Goal: Communication & Community: Answer question/provide support

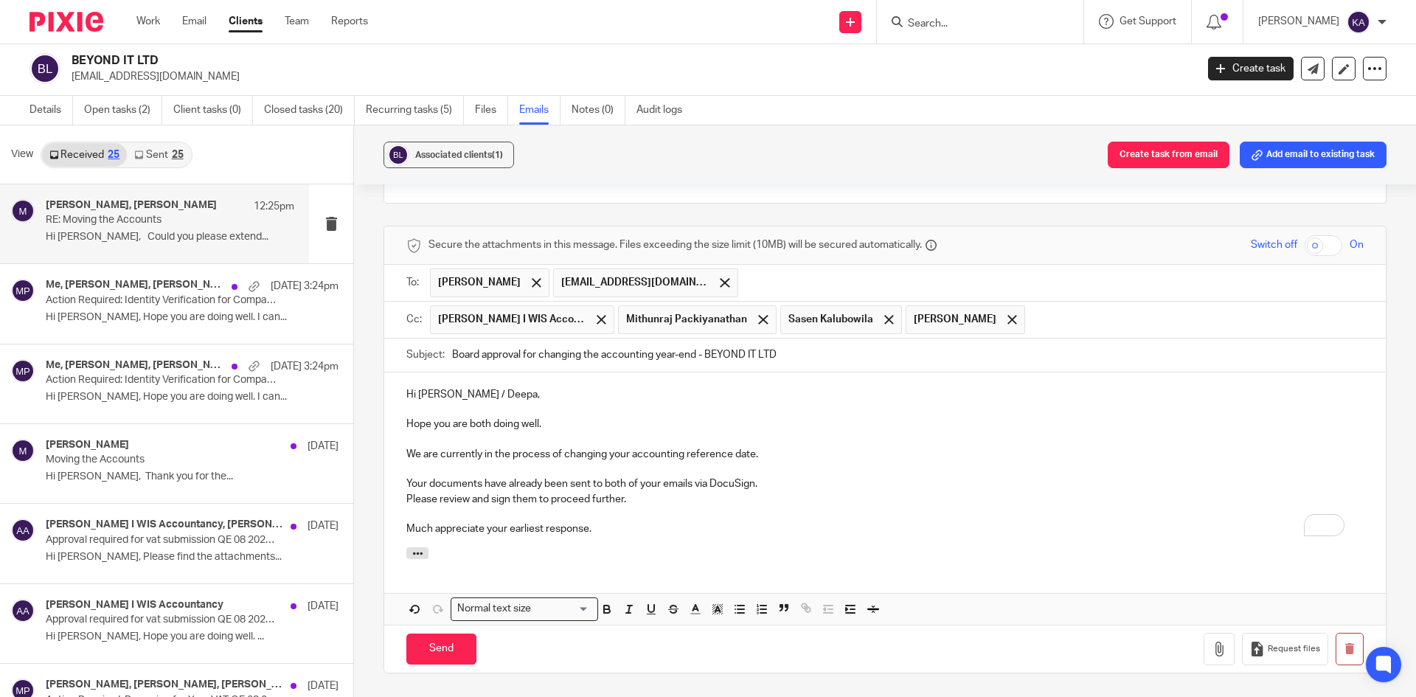
click at [430, 387] on p "Hi [PERSON_NAME] / Deepa," at bounding box center [885, 394] width 958 height 15
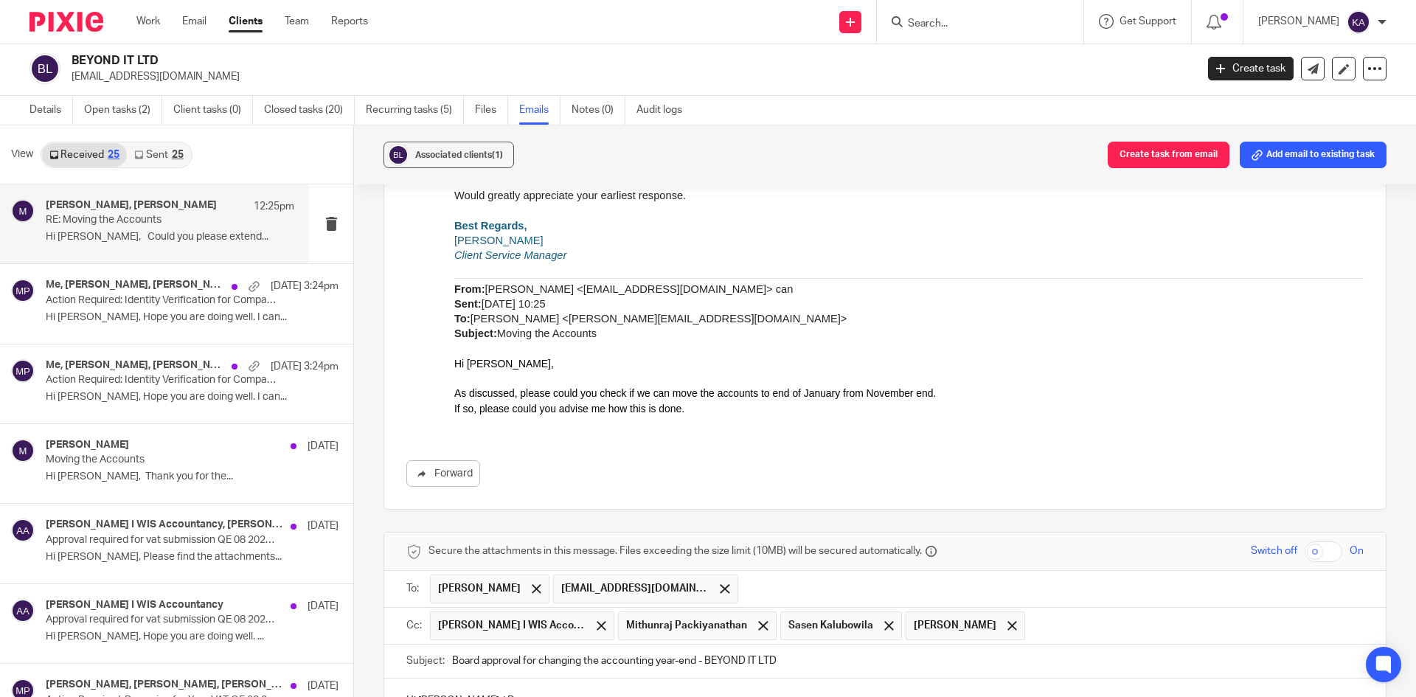
scroll to position [3485, 0]
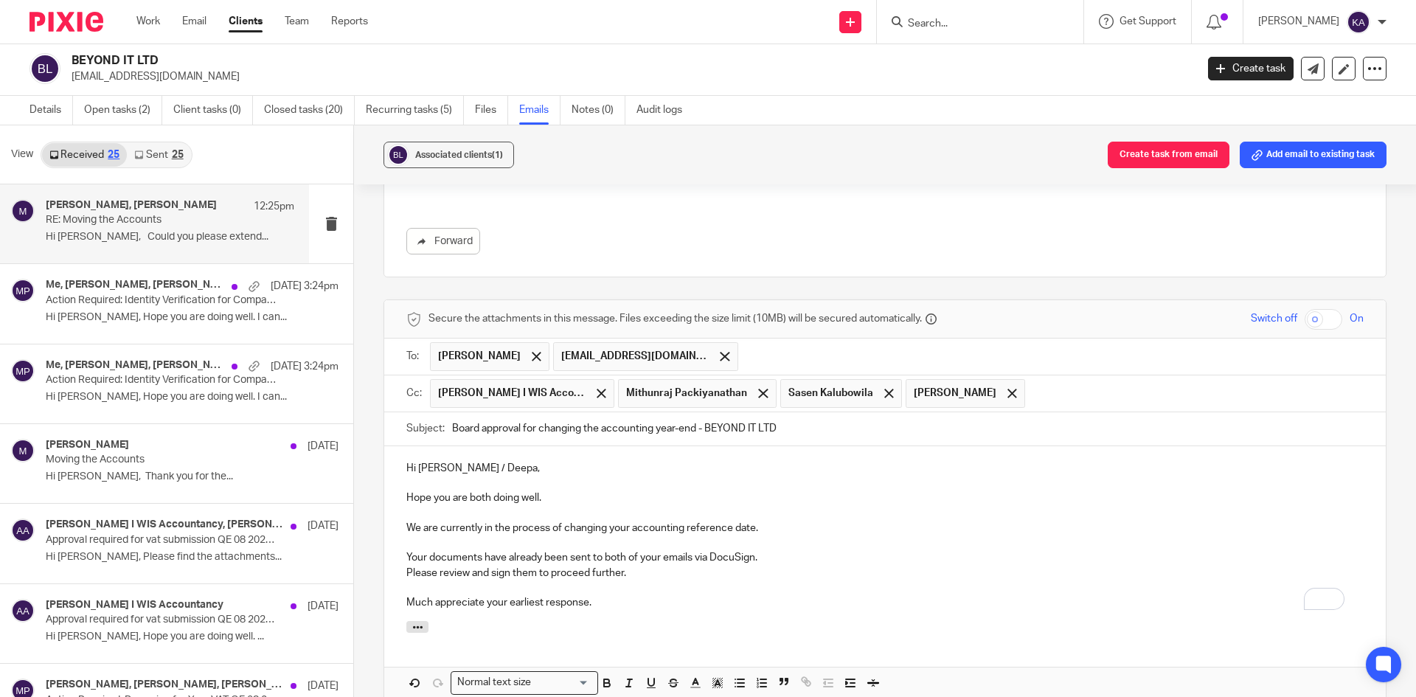
click at [406, 521] on p "We are currently in the process of changing your accounting reference date." at bounding box center [885, 528] width 958 height 15
drag, startPoint x: 405, startPoint y: 525, endPoint x: 575, endPoint y: 528, distance: 170.4
click at [575, 550] on p "Your documents have already been sent to both of your emails via DocuSign." at bounding box center [885, 557] width 958 height 15
click at [562, 550] on p "Your documents have already been sent to both of your emails via DocuSign." at bounding box center [885, 557] width 958 height 15
drag, startPoint x: 769, startPoint y: 526, endPoint x: 403, endPoint y: 527, distance: 365.9
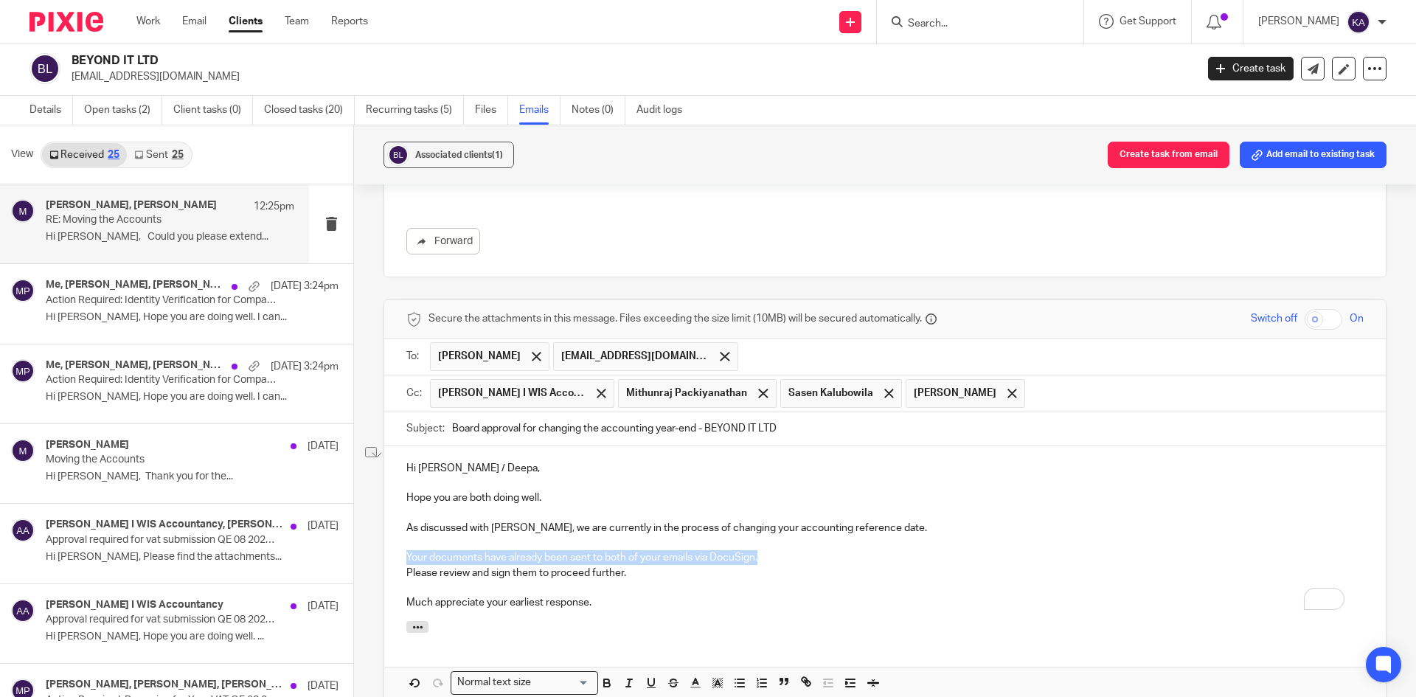
click at [403, 527] on div "Hi [PERSON_NAME] / [PERSON_NAME], Hope you are both doing well. As discussed wi…" at bounding box center [885, 534] width 1002 height 176
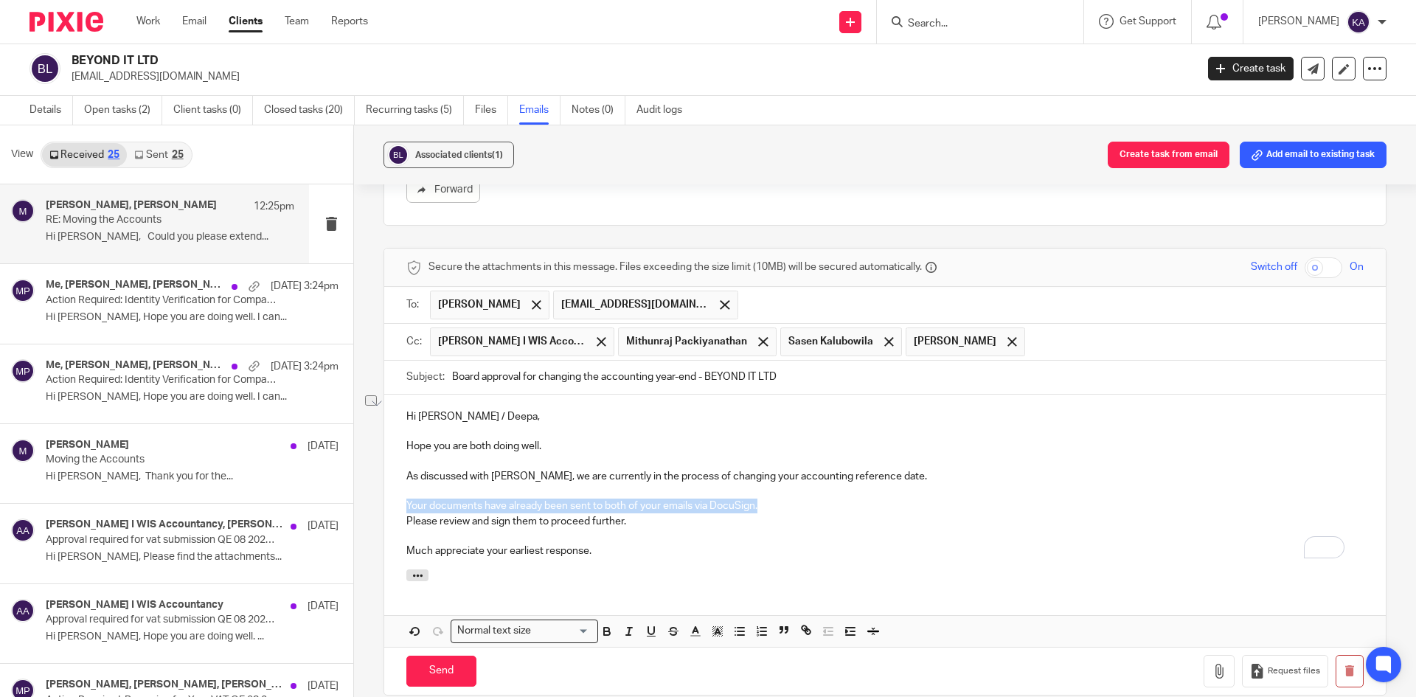
scroll to position [3559, 0]
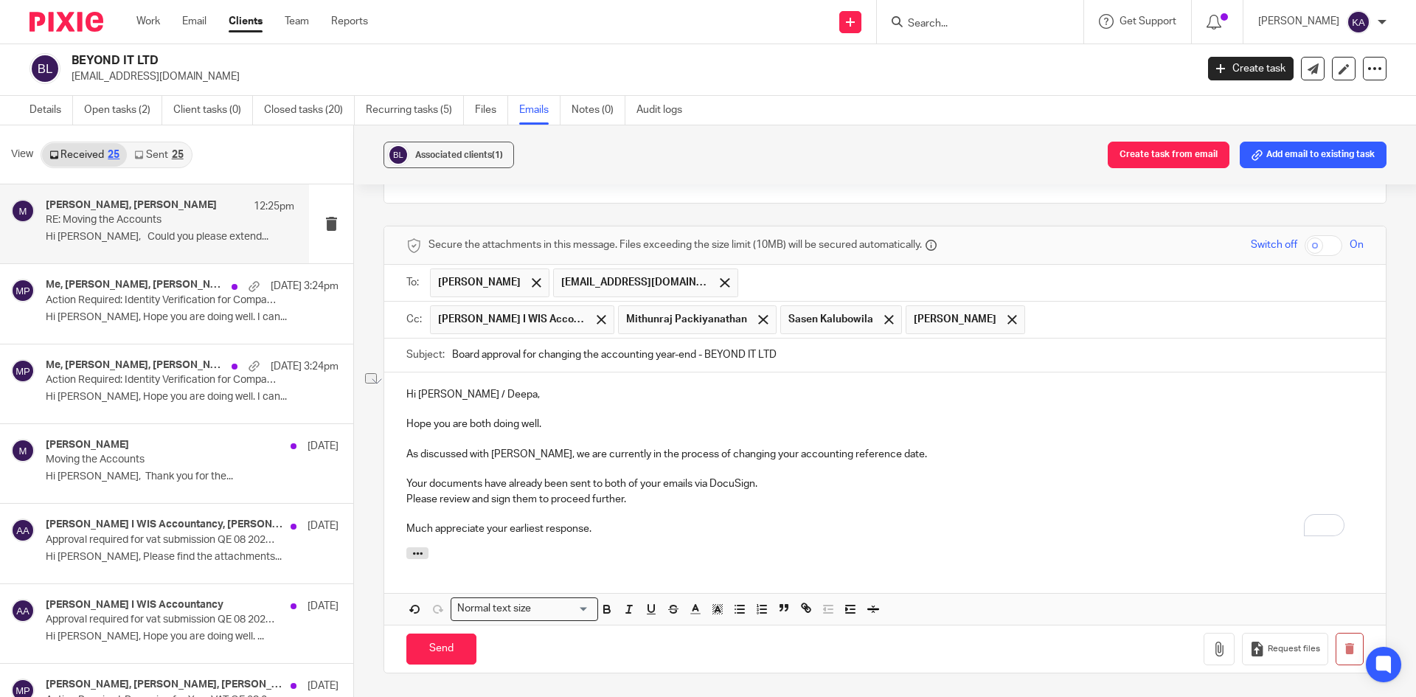
click at [595, 492] on p "Please review and sign them to proceed further." at bounding box center [885, 499] width 958 height 15
drag, startPoint x: 403, startPoint y: 449, endPoint x: 767, endPoint y: 454, distance: 363.7
click at [767, 454] on div "Hi [PERSON_NAME] / [PERSON_NAME], Hope you are both doing well. As discussed wi…" at bounding box center [885, 461] width 1002 height 176
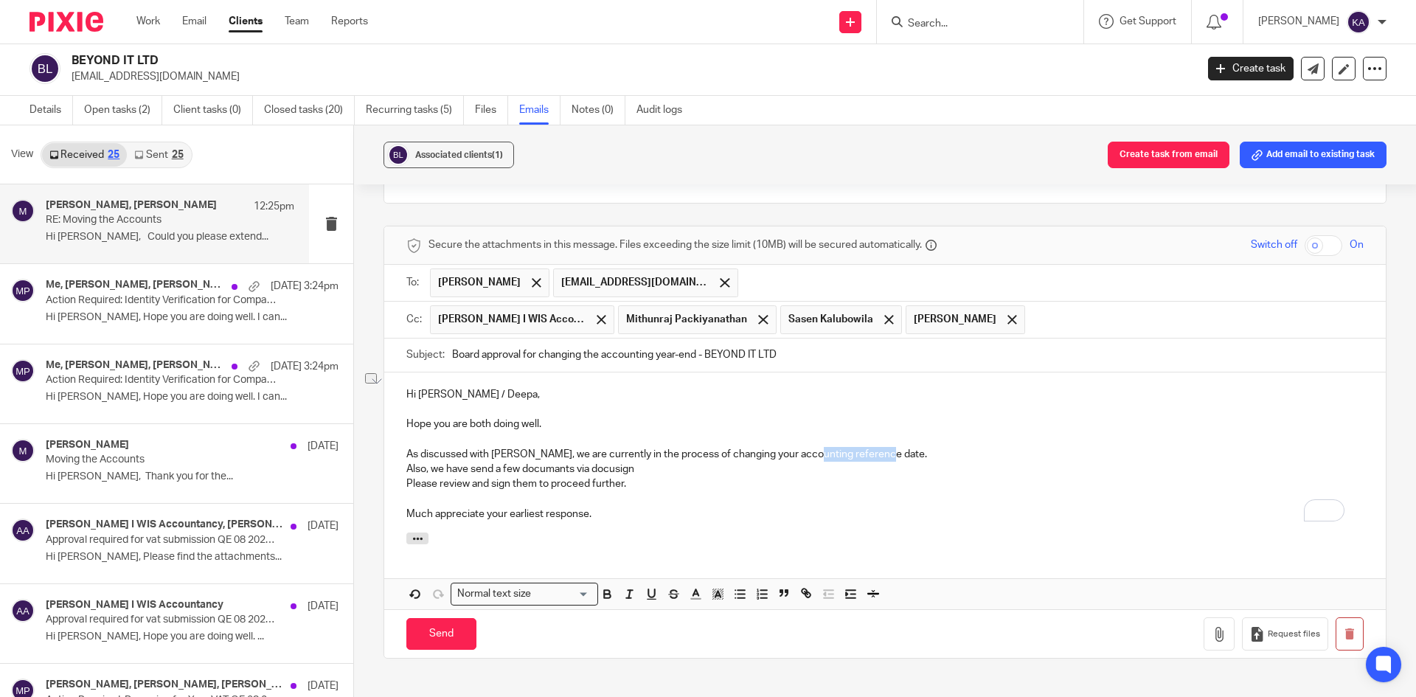
drag, startPoint x: 879, startPoint y: 420, endPoint x: 806, endPoint y: 422, distance: 72.3
click at [806, 447] on p "As discussed with [PERSON_NAME], we are currently in the process of changing yo…" at bounding box center [885, 454] width 958 height 15
click at [648, 462] on p "Also, we have send a few documants via docusign" at bounding box center [885, 469] width 958 height 15
click at [629, 477] on p "Please review and sign them to proceed further." at bounding box center [885, 484] width 958 height 15
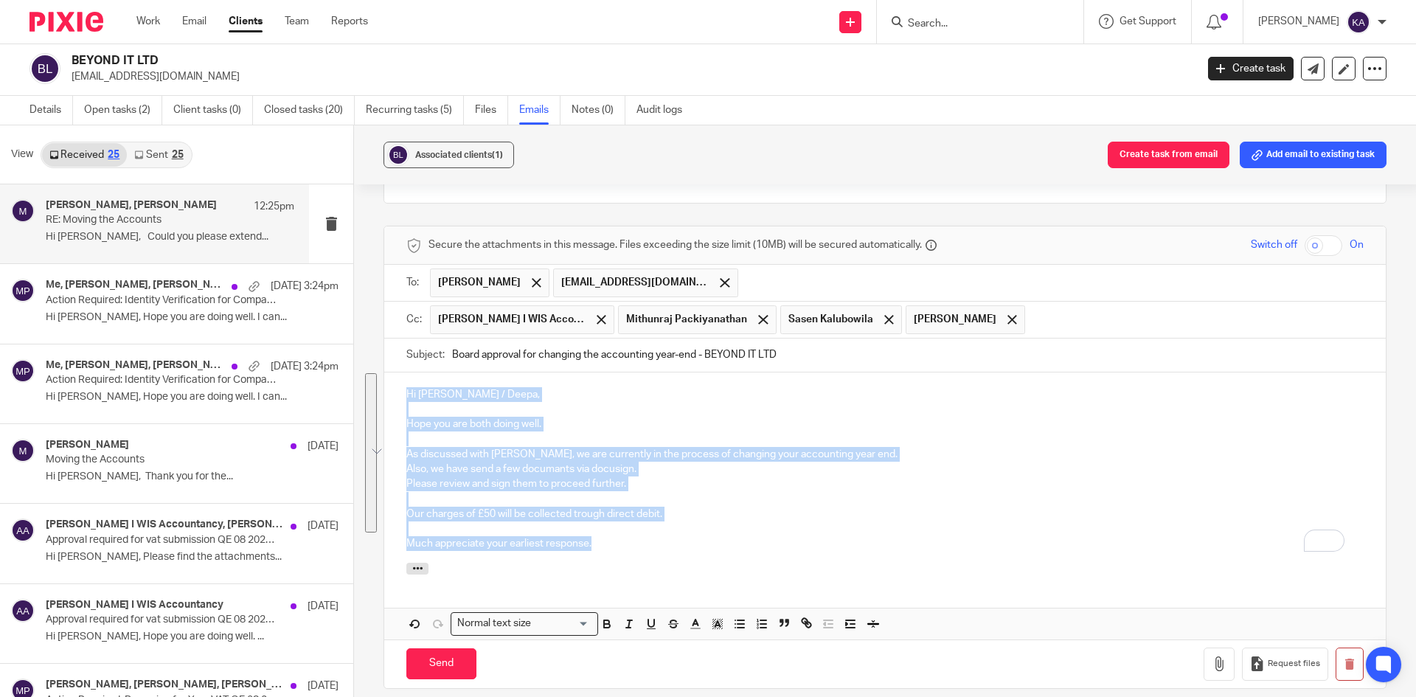
drag, startPoint x: 534, startPoint y: 492, endPoint x: 401, endPoint y: 362, distance: 185.7
click at [401, 373] on div "Hi [PERSON_NAME] / [PERSON_NAME], Hope you are both doing well. As discussed wi…" at bounding box center [885, 468] width 1002 height 190
copy div "Hi [PERSON_NAME] / [PERSON_NAME], Hope you are both doing well. As discussed wi…"
click at [691, 536] on p "Much appreciate your earliest response." at bounding box center [885, 543] width 958 height 15
drag, startPoint x: 592, startPoint y: 515, endPoint x: 408, endPoint y: 366, distance: 237.1
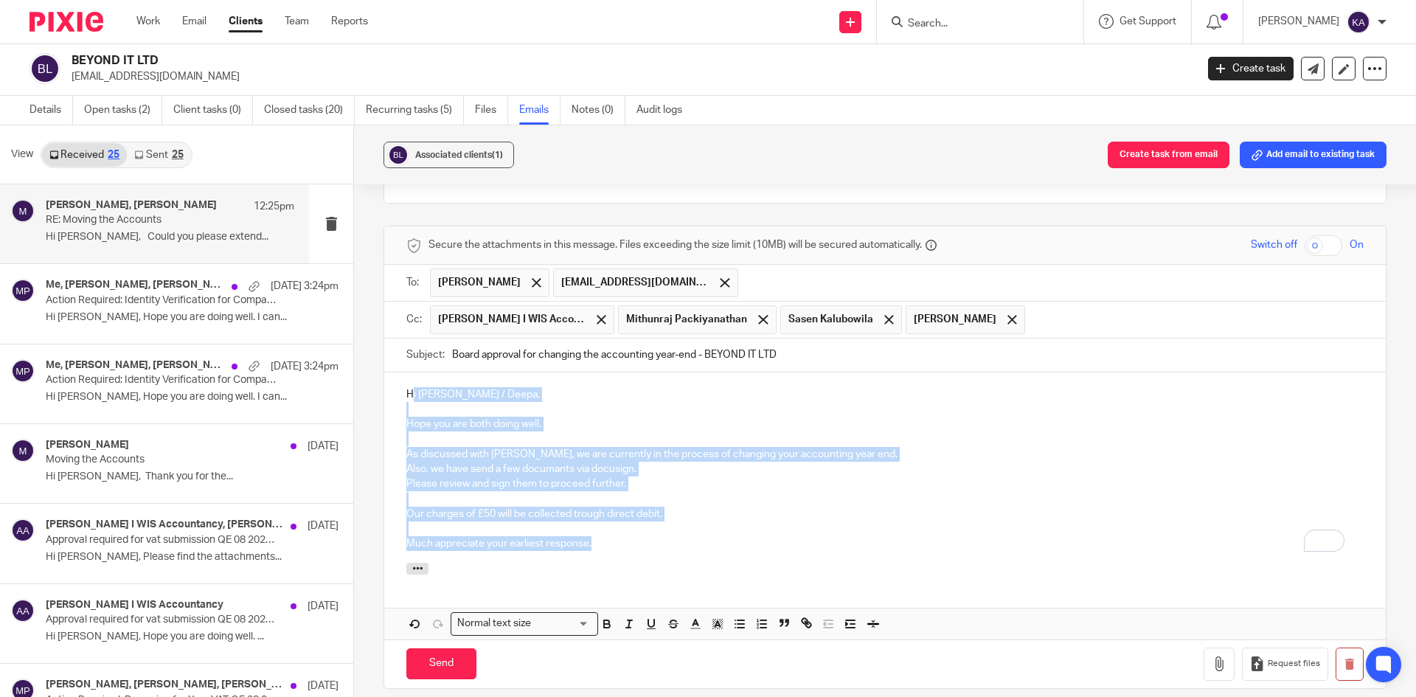
click at [408, 373] on div "Hi [PERSON_NAME] / [PERSON_NAME], Hope you are both doing well. As discussed wi…" at bounding box center [885, 468] width 1002 height 190
click at [672, 492] on p "To enrich screen reader interactions, please activate Accessibility in Grammarl…" at bounding box center [885, 499] width 958 height 15
click at [384, 362] on div "Secure the attachments in this message. Files exceeding the size limit (10MB) w…" at bounding box center [885, 457] width 1003 height 463
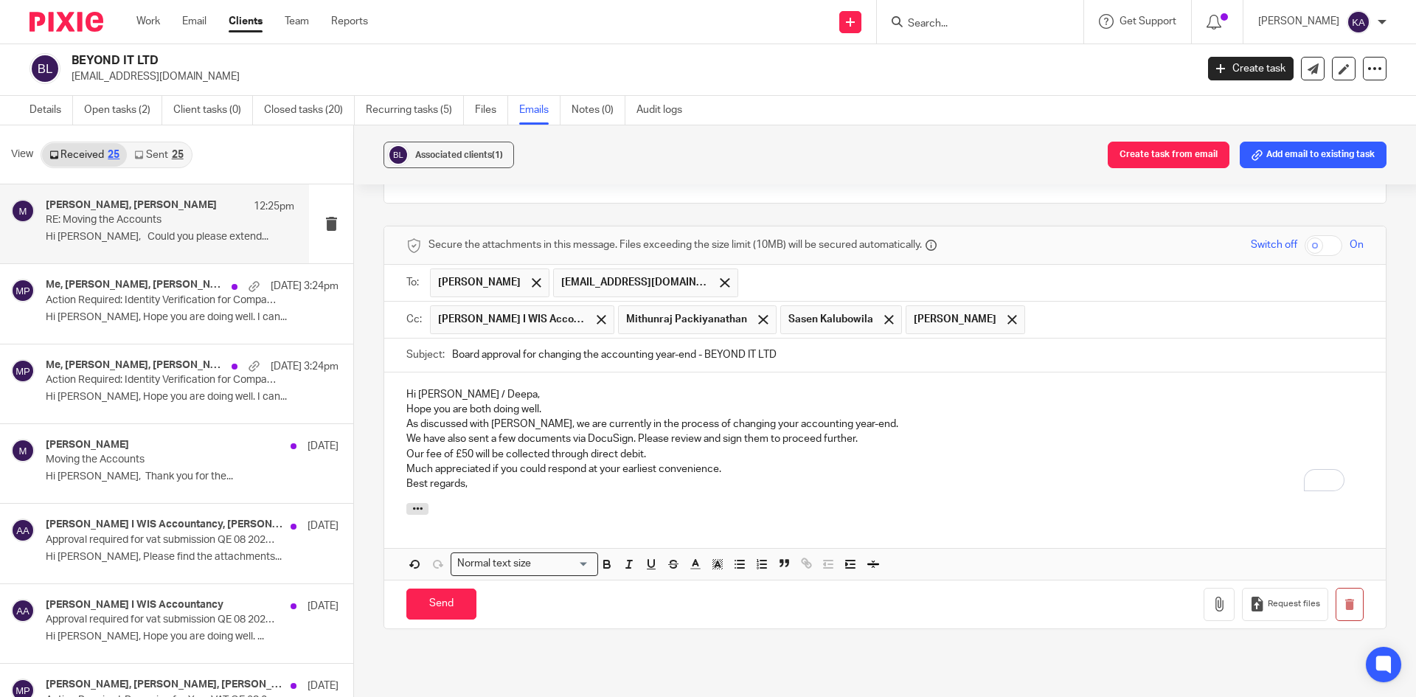
drag, startPoint x: 502, startPoint y: 367, endPoint x: 609, endPoint y: 375, distance: 107.3
click at [515, 387] on p "Hi [PERSON_NAME] / Deepa," at bounding box center [885, 394] width 958 height 15
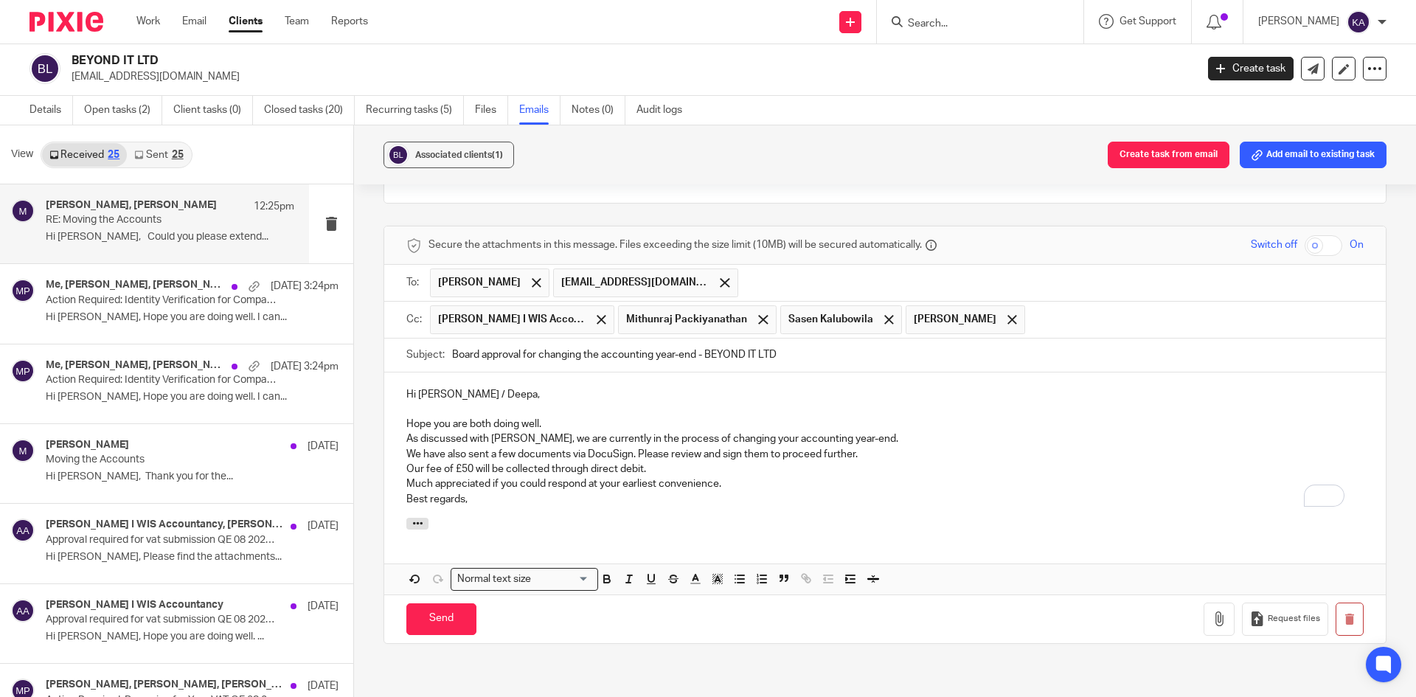
click at [595, 402] on p "To enrich screen reader interactions, please activate Accessibility in Grammarl…" at bounding box center [885, 409] width 958 height 15
click at [560, 417] on p "Hope you are both doing well." at bounding box center [885, 424] width 958 height 15
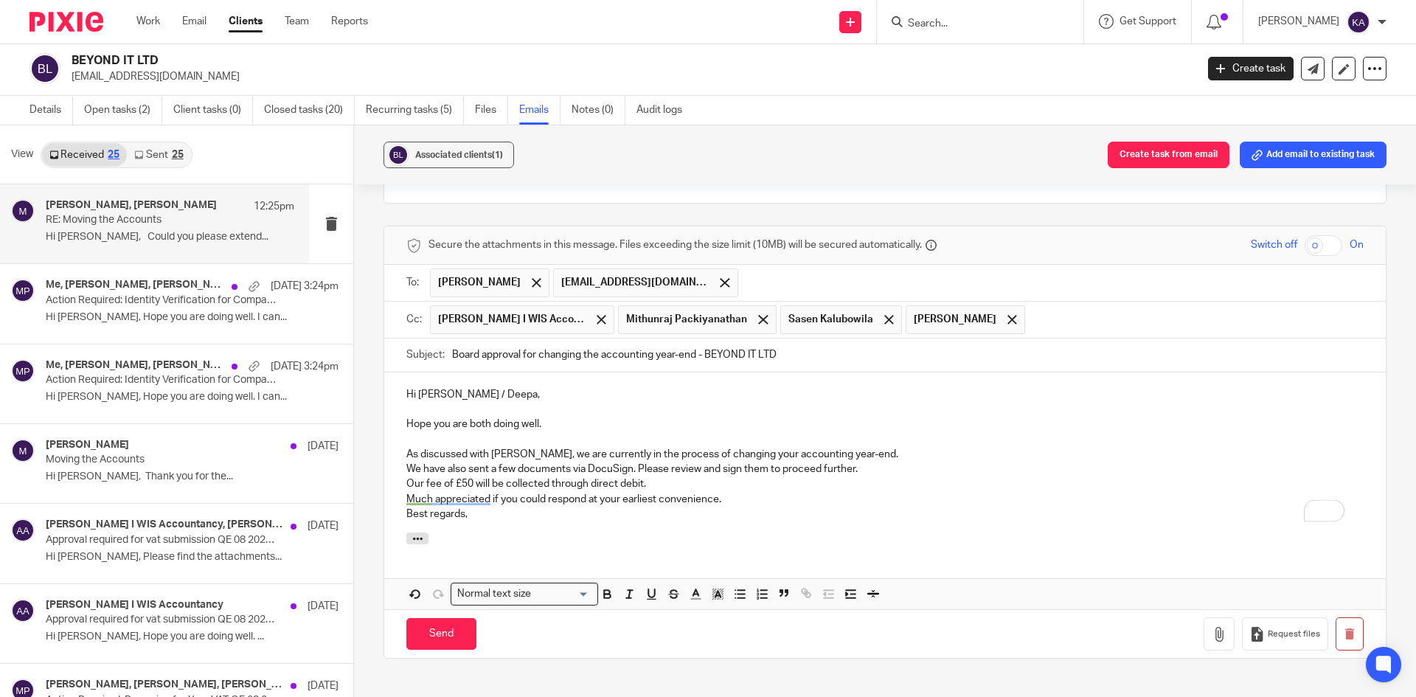
click at [863, 447] on p "As discussed with [PERSON_NAME], we are currently in the process of changing yo…" at bounding box center [885, 454] width 958 height 15
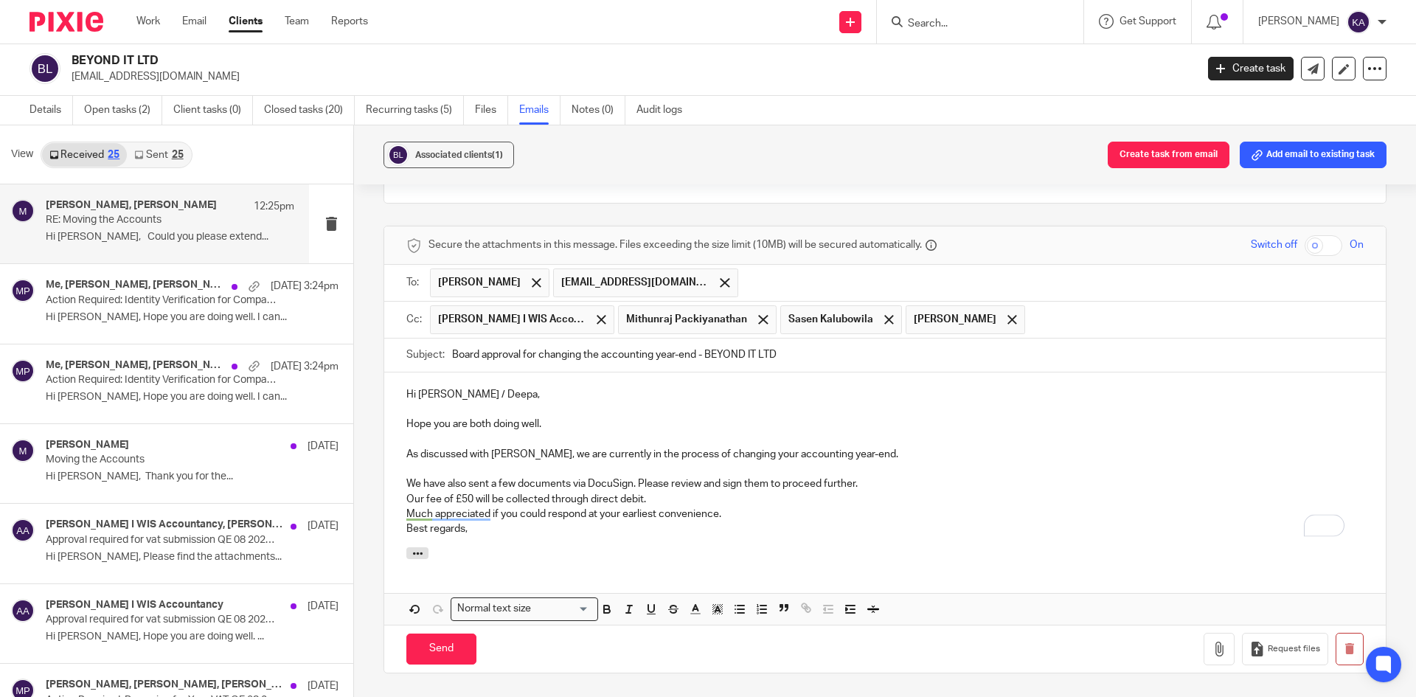
click at [867, 477] on p "We have also sent a few documents via DocuSign. Please review and sign them to …" at bounding box center [885, 484] width 958 height 15
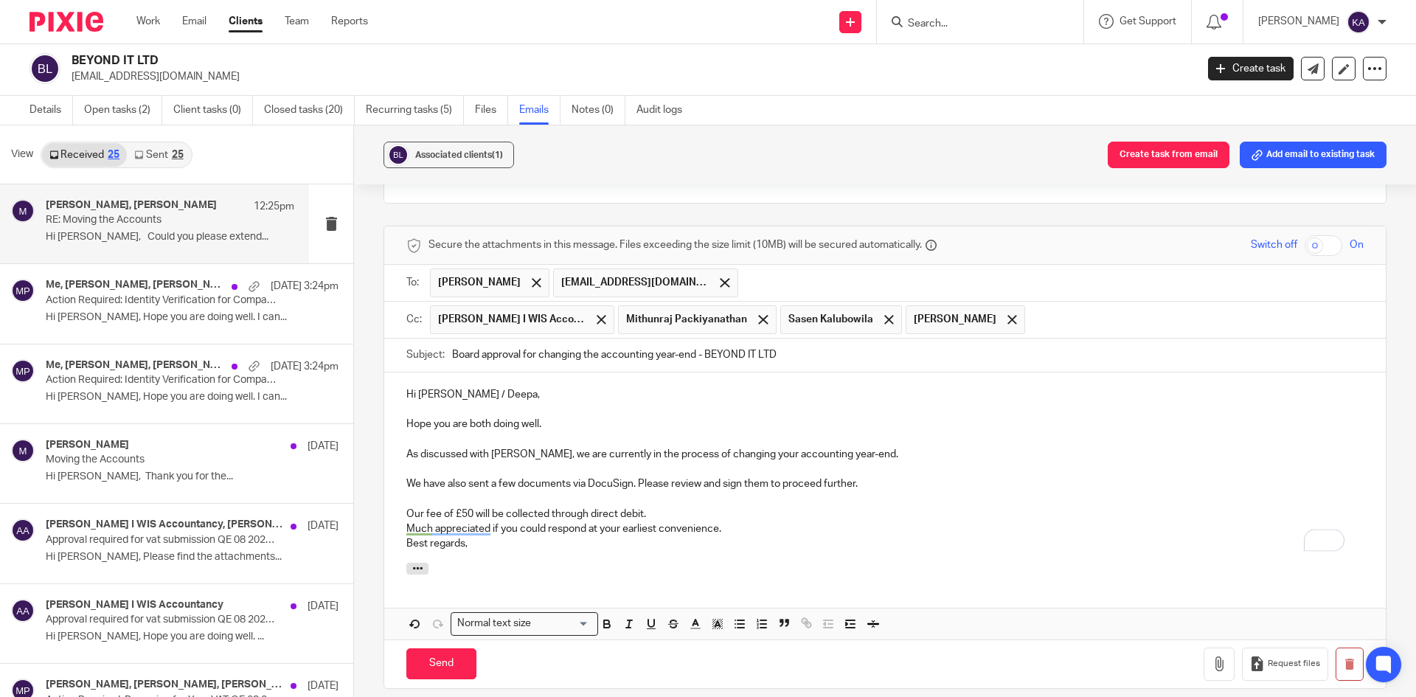
click at [672, 507] on p "Our fee of £50 will be collected through direct debit." at bounding box center [885, 514] width 958 height 15
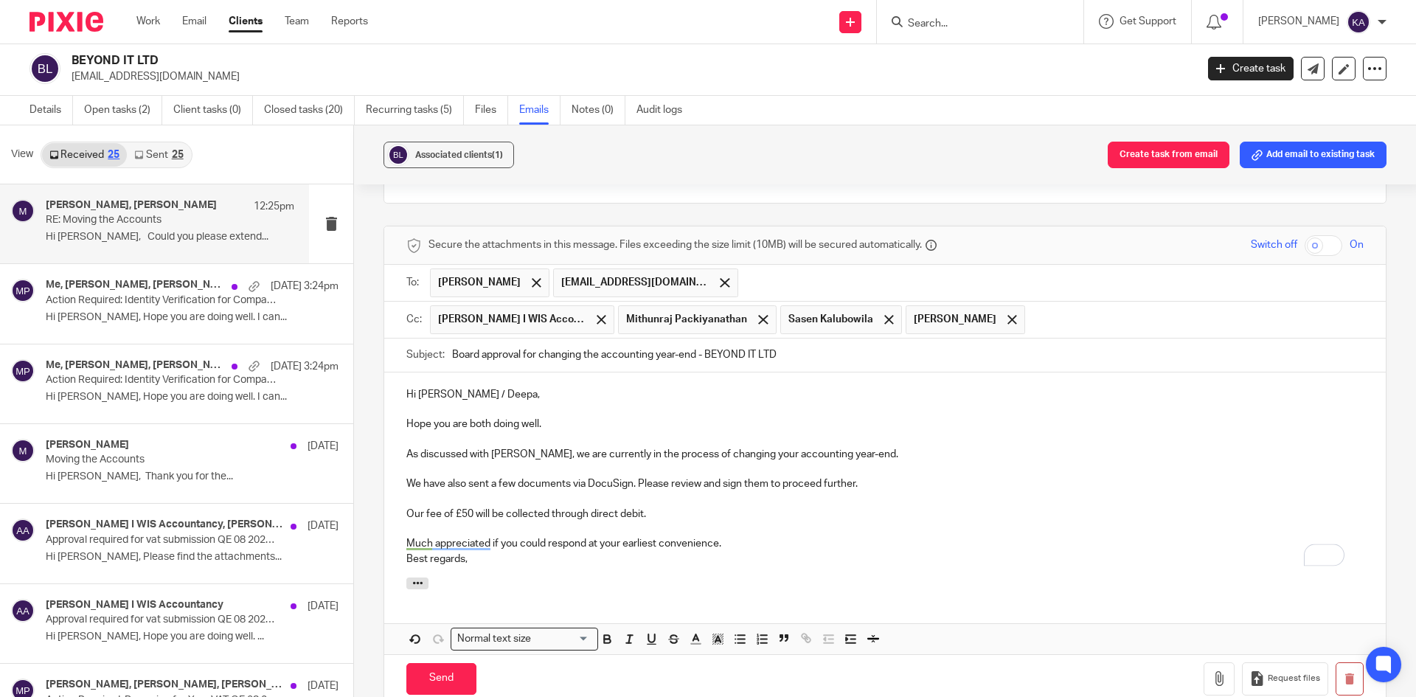
click at [741, 536] on p "Much appreciated if you could respond at your earliest convenience." at bounding box center [885, 543] width 958 height 15
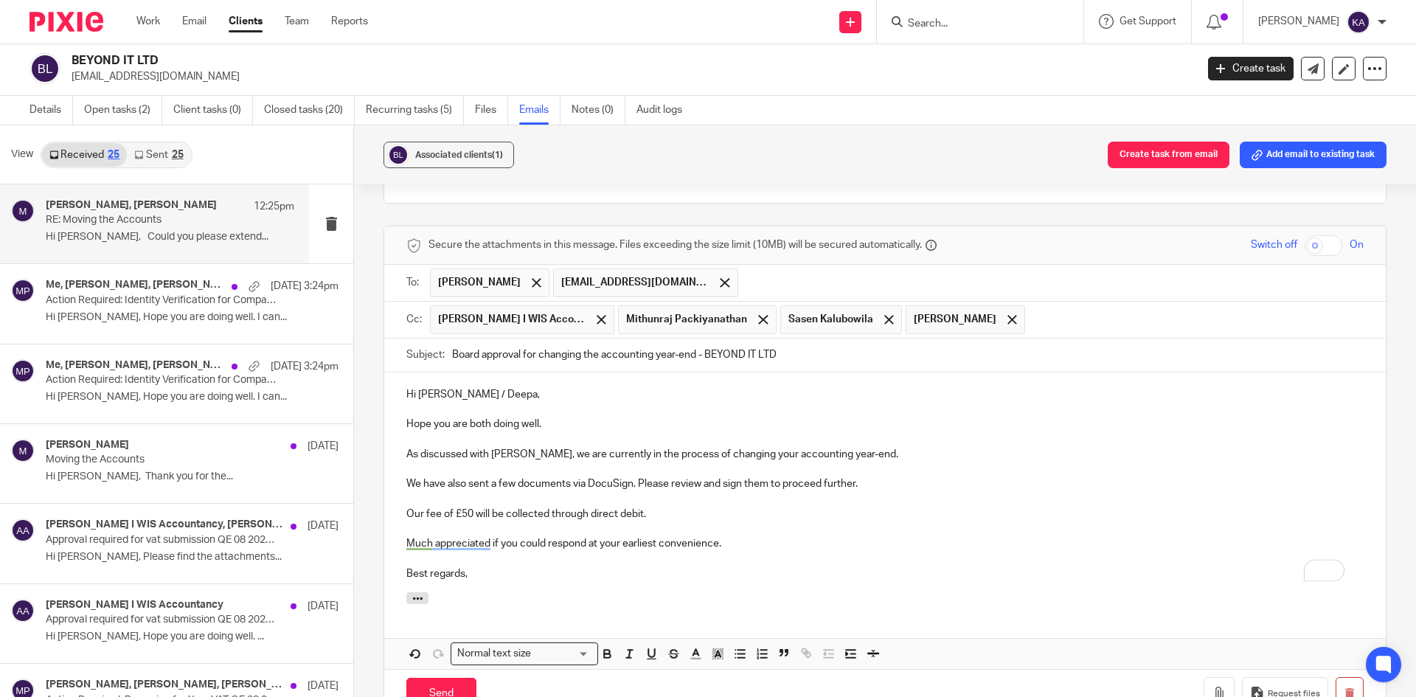
click at [490, 567] on p "Best regards," at bounding box center [885, 574] width 958 height 15
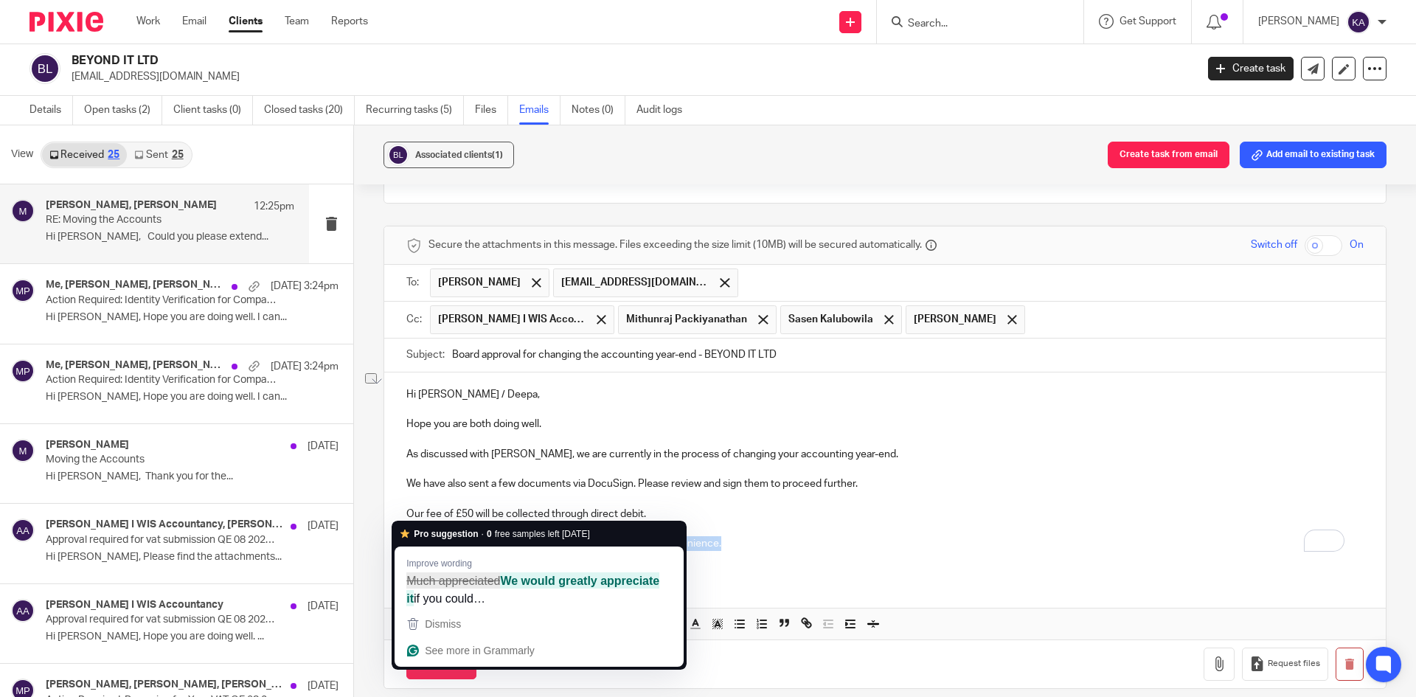
drag, startPoint x: 733, startPoint y: 514, endPoint x: 482, endPoint y: 516, distance: 250.8
click at [482, 536] on p "Much appreciated if you could respond at your earliest convenience." at bounding box center [885, 543] width 958 height 15
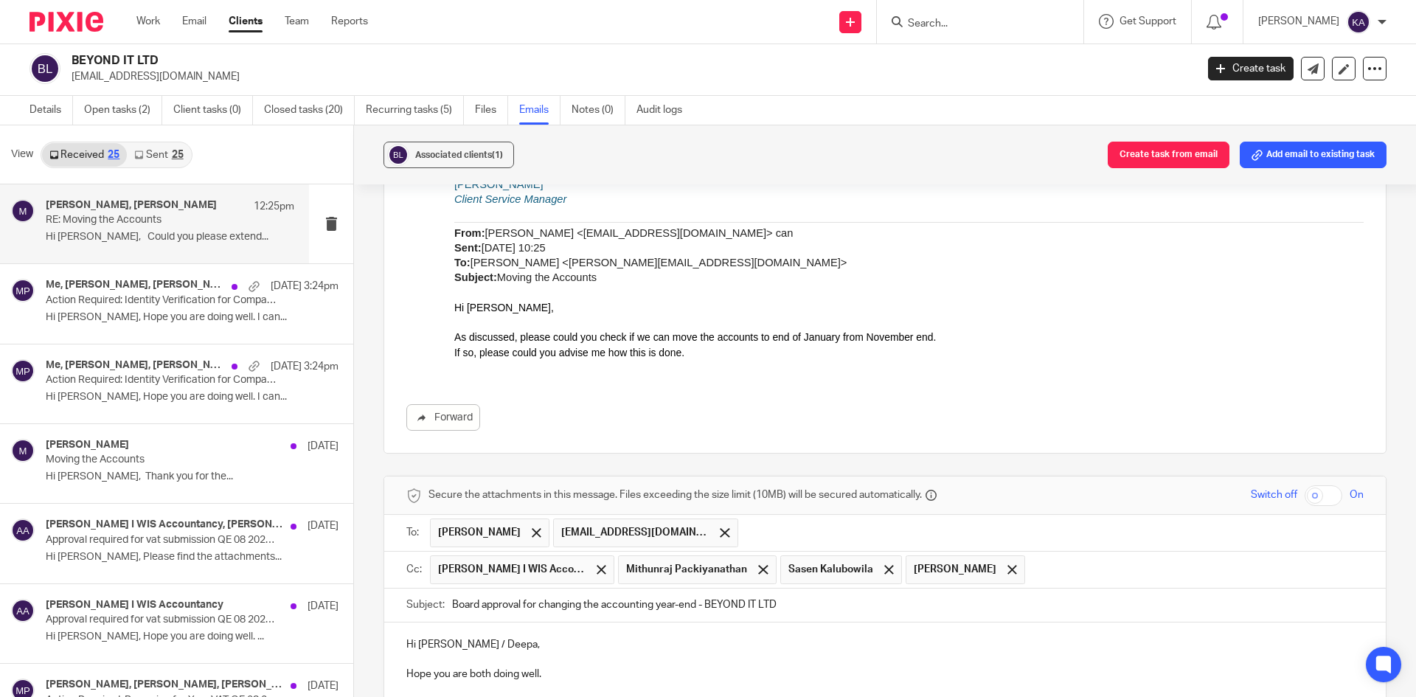
scroll to position [3411, 0]
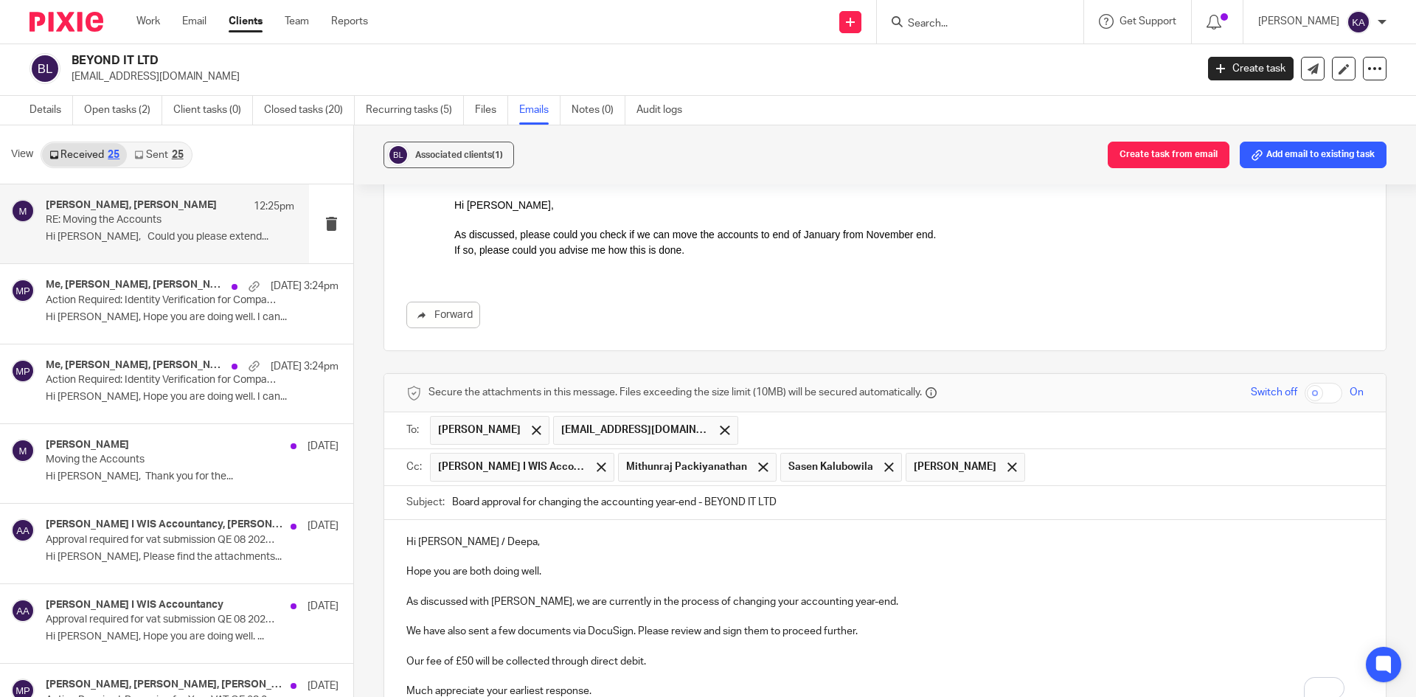
click at [471, 654] on p "Our fee of £50 will be collected through direct debit." at bounding box center [885, 661] width 958 height 15
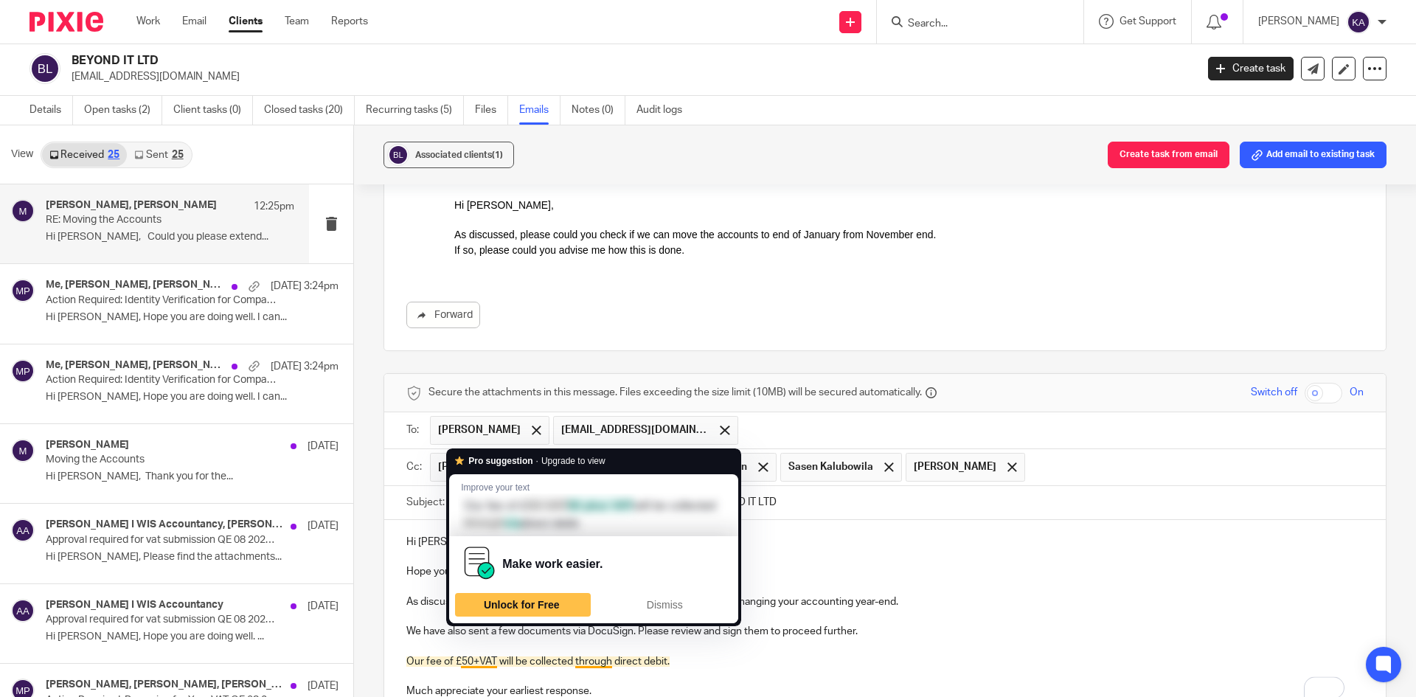
click at [471, 654] on p "Our fee of £50+VAT will be collected through direct debit." at bounding box center [885, 661] width 958 height 15
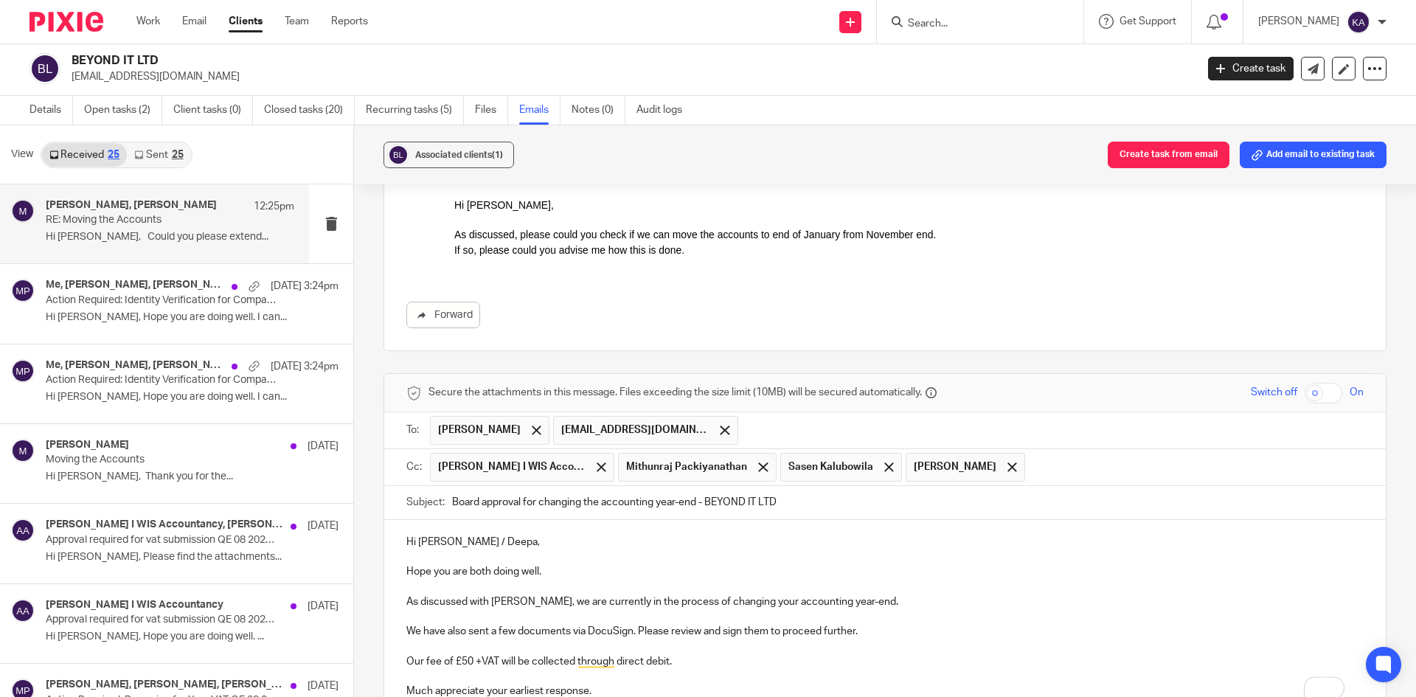
click at [478, 654] on p "Our fee of £50 +VAT will be collected through direct debit." at bounding box center [885, 661] width 958 height 15
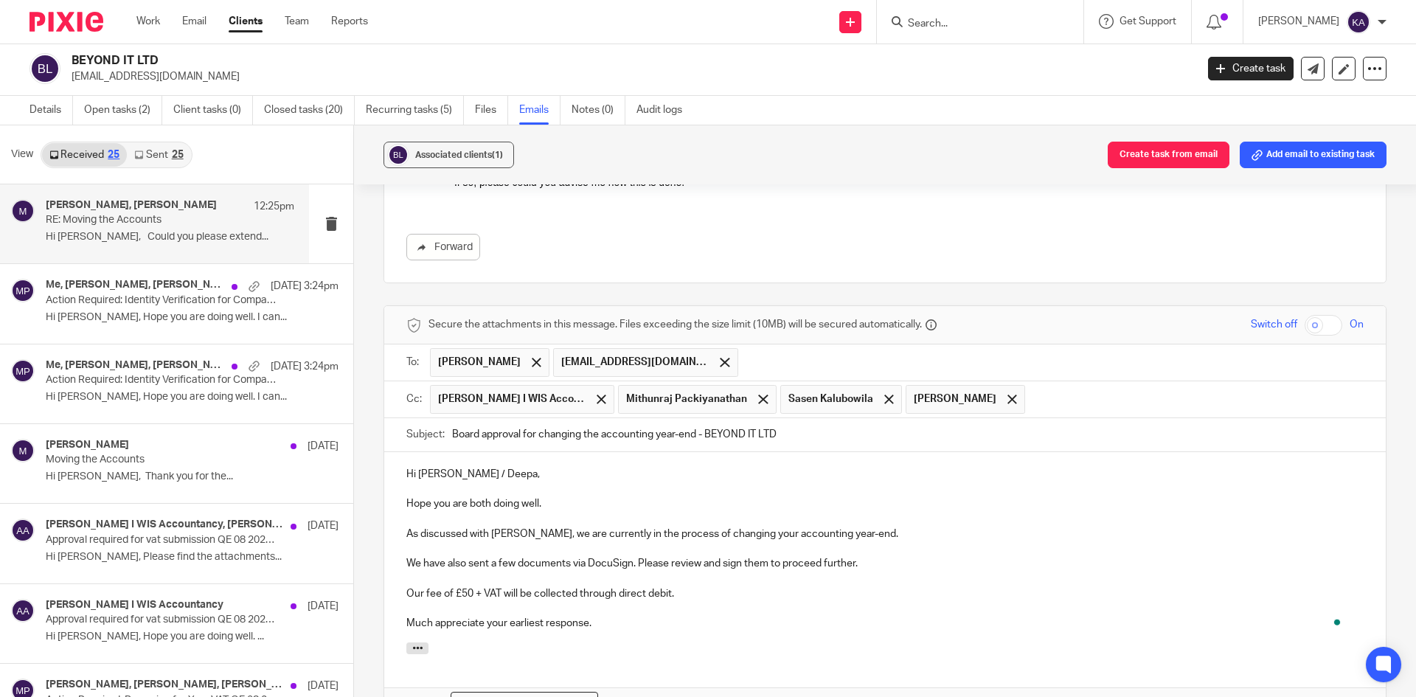
scroll to position [3485, 0]
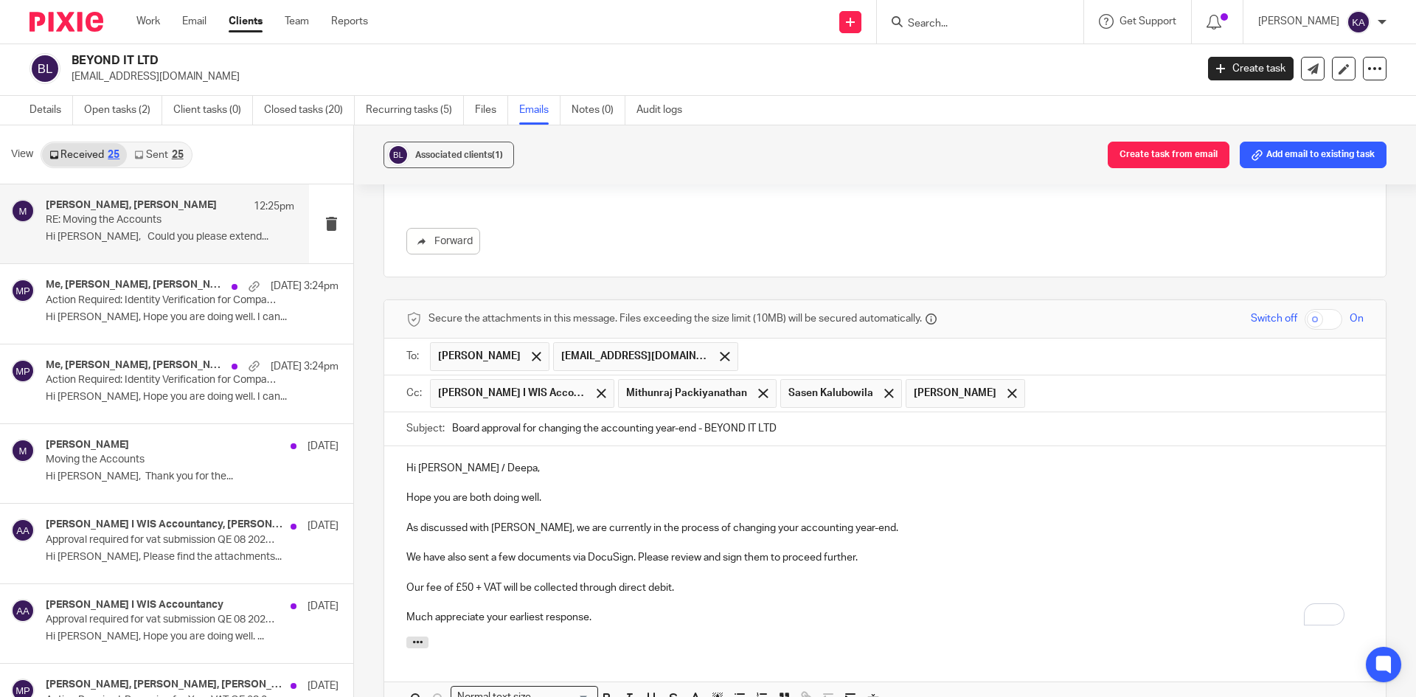
click at [633, 550] on p "We have also sent a few documents via DocuSign. Please review and sign them to …" at bounding box center [885, 557] width 958 height 15
click at [652, 550] on p "We have also sent a few documents via DocuSign inline with this. Please review …" at bounding box center [885, 557] width 958 height 15
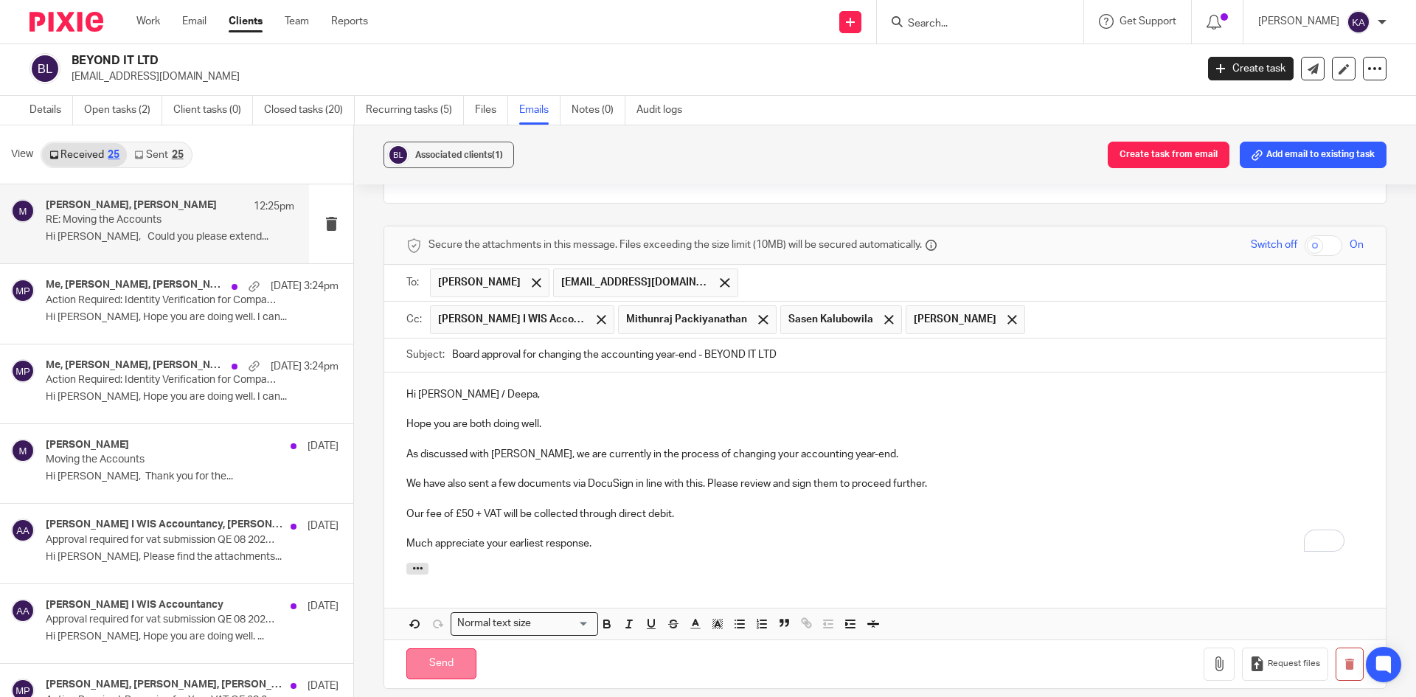
click at [442, 648] on input "Send" at bounding box center [441, 664] width 70 height 32
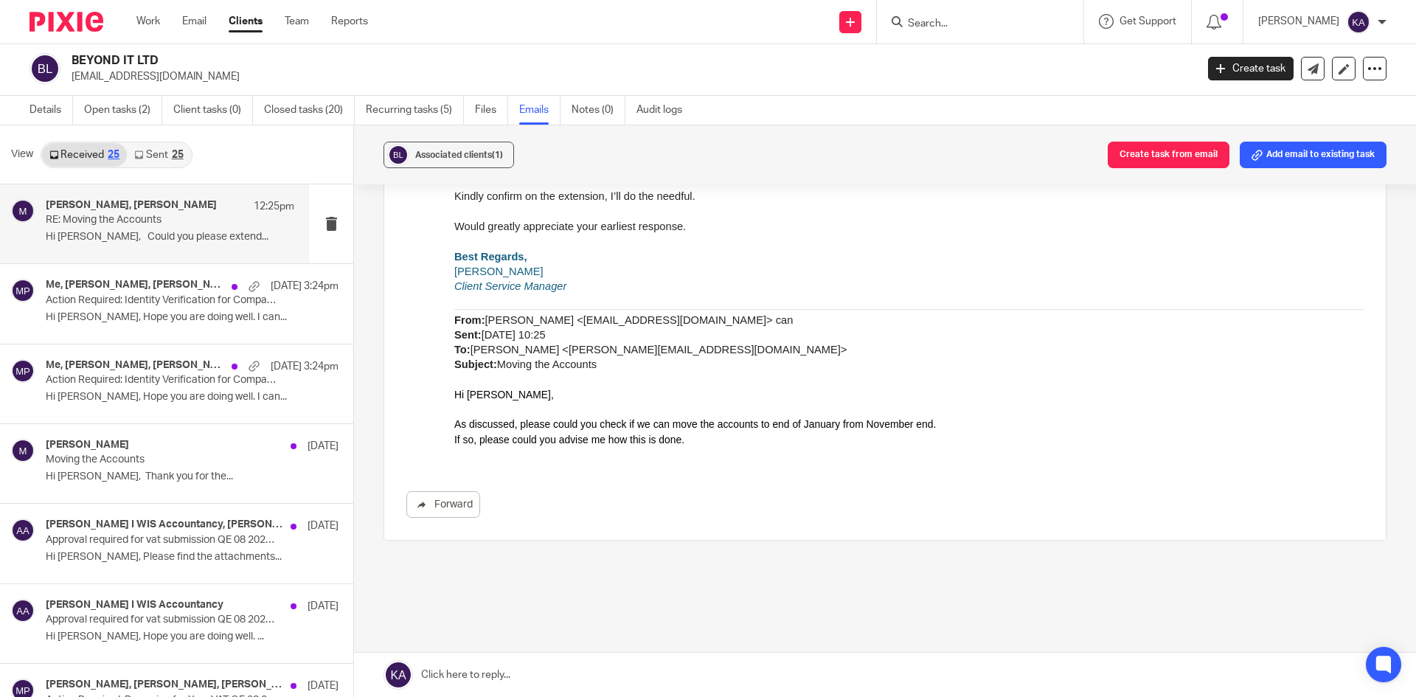
scroll to position [3227, 0]
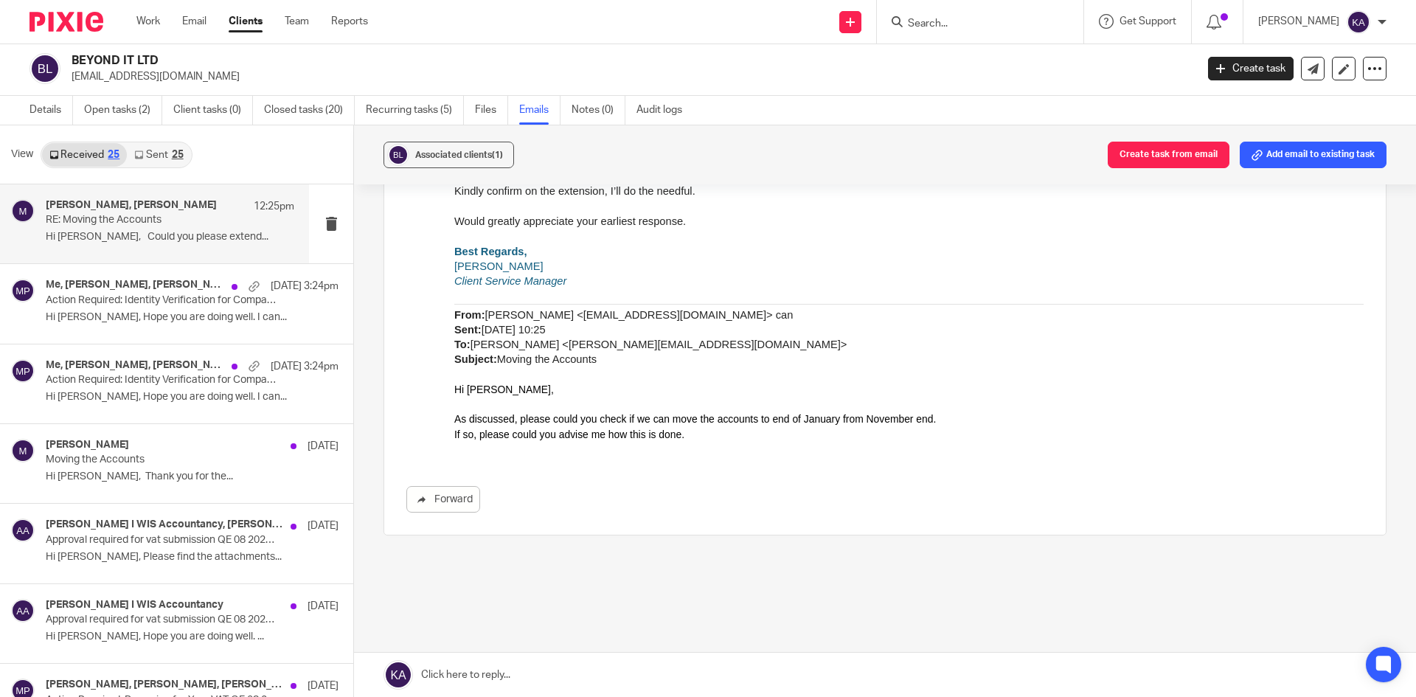
click at [119, 221] on p "RE: Moving the Accounts" at bounding box center [145, 220] width 199 height 13
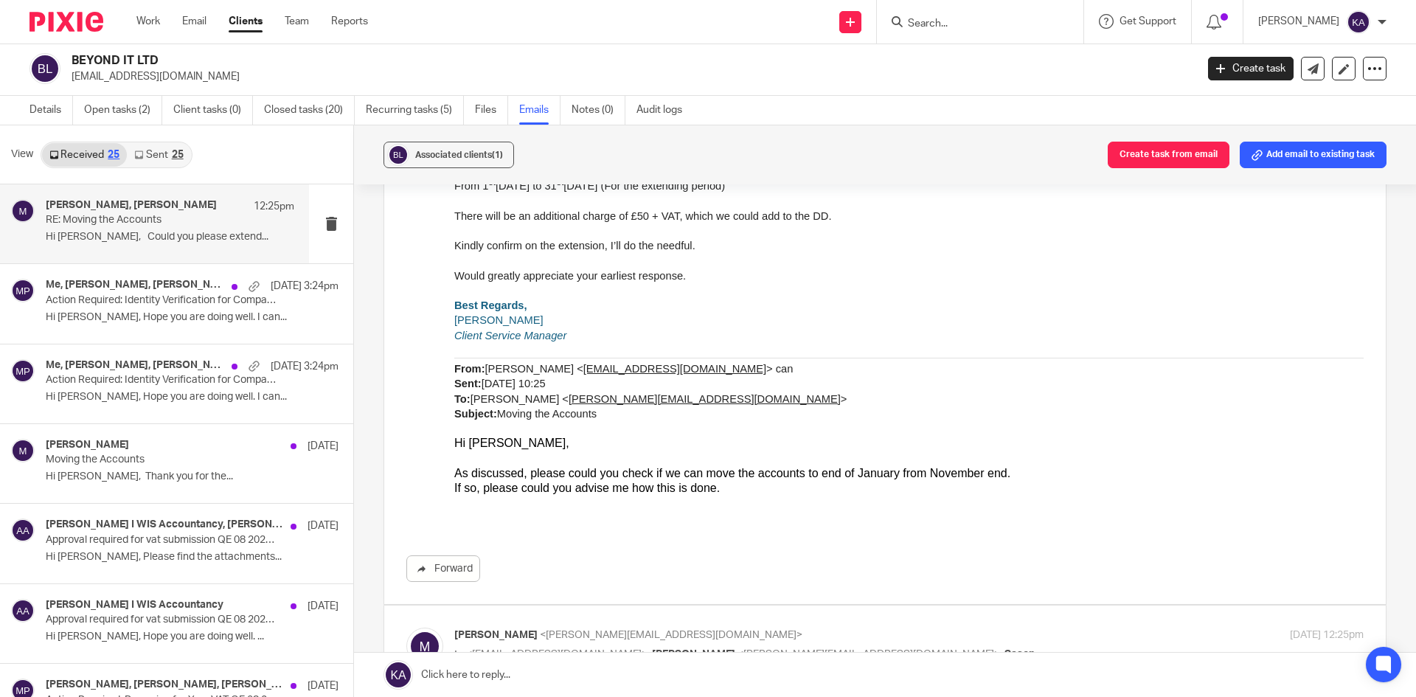
scroll to position [1328, 0]
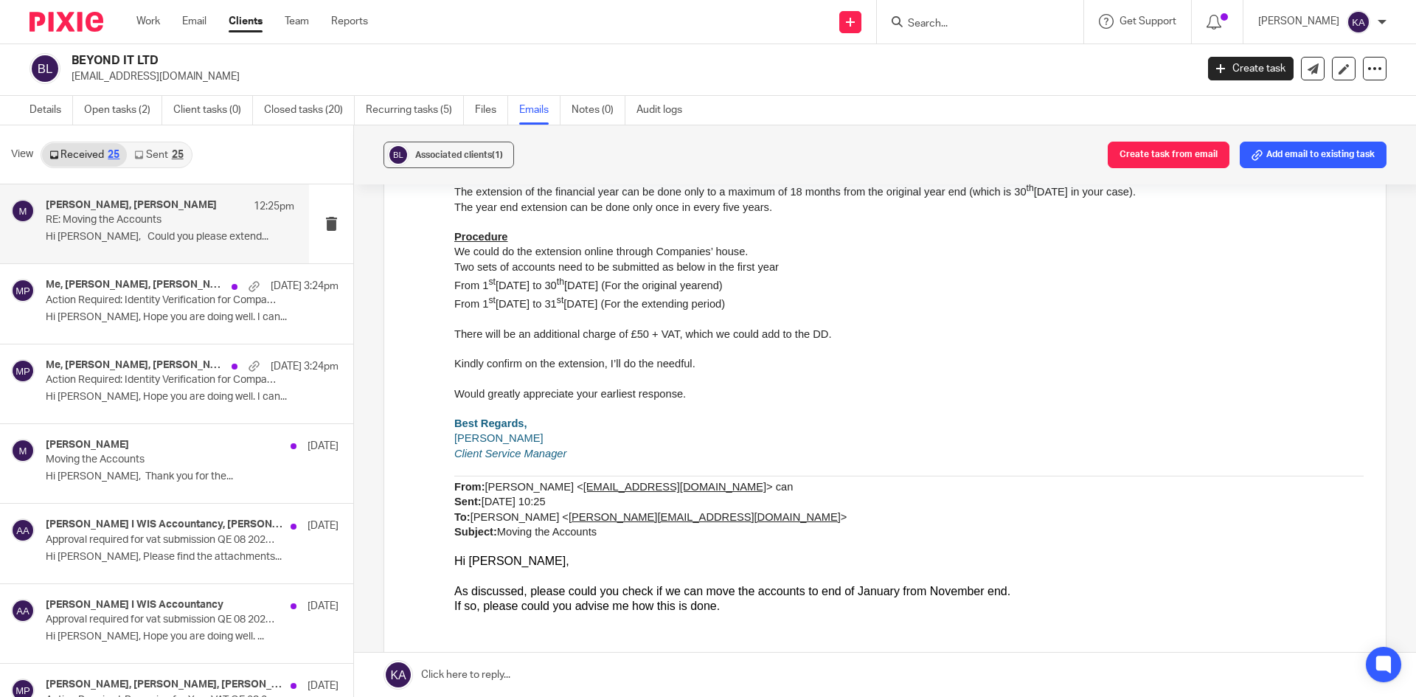
click at [511, 668] on link at bounding box center [885, 675] width 1062 height 44
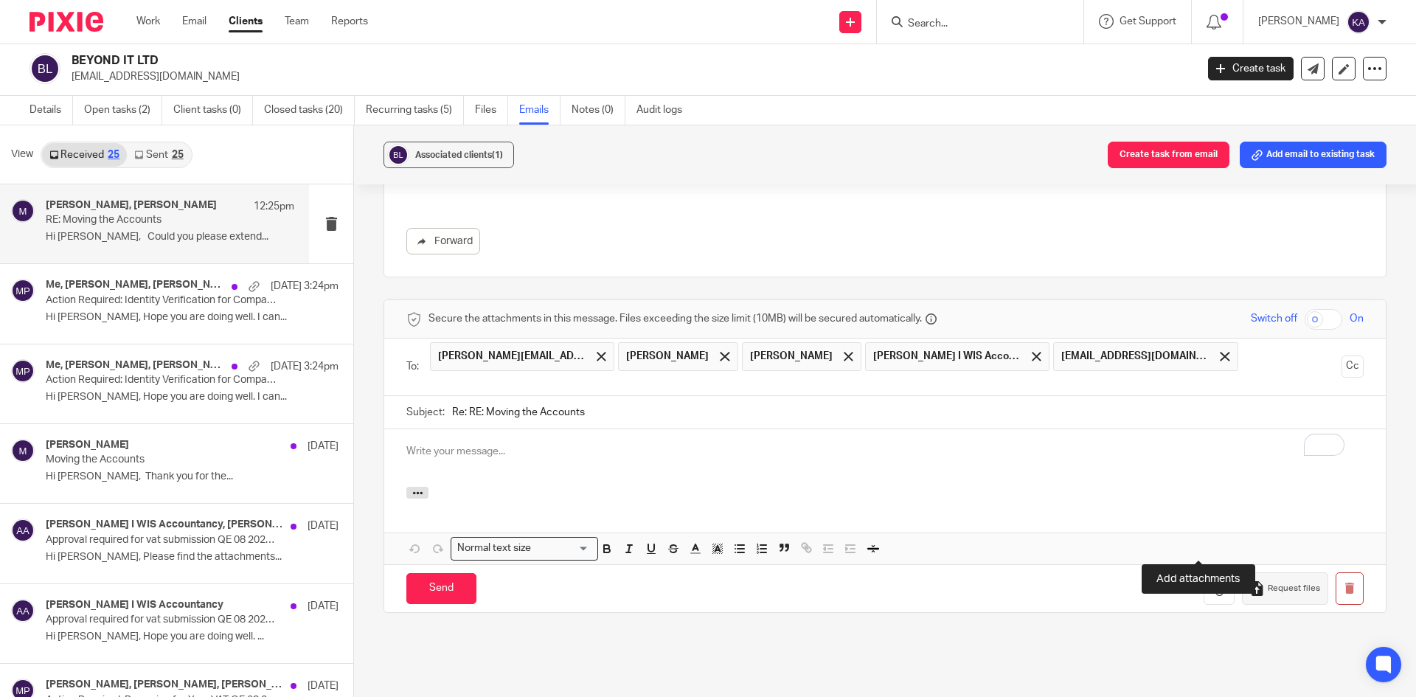
scroll to position [0, 0]
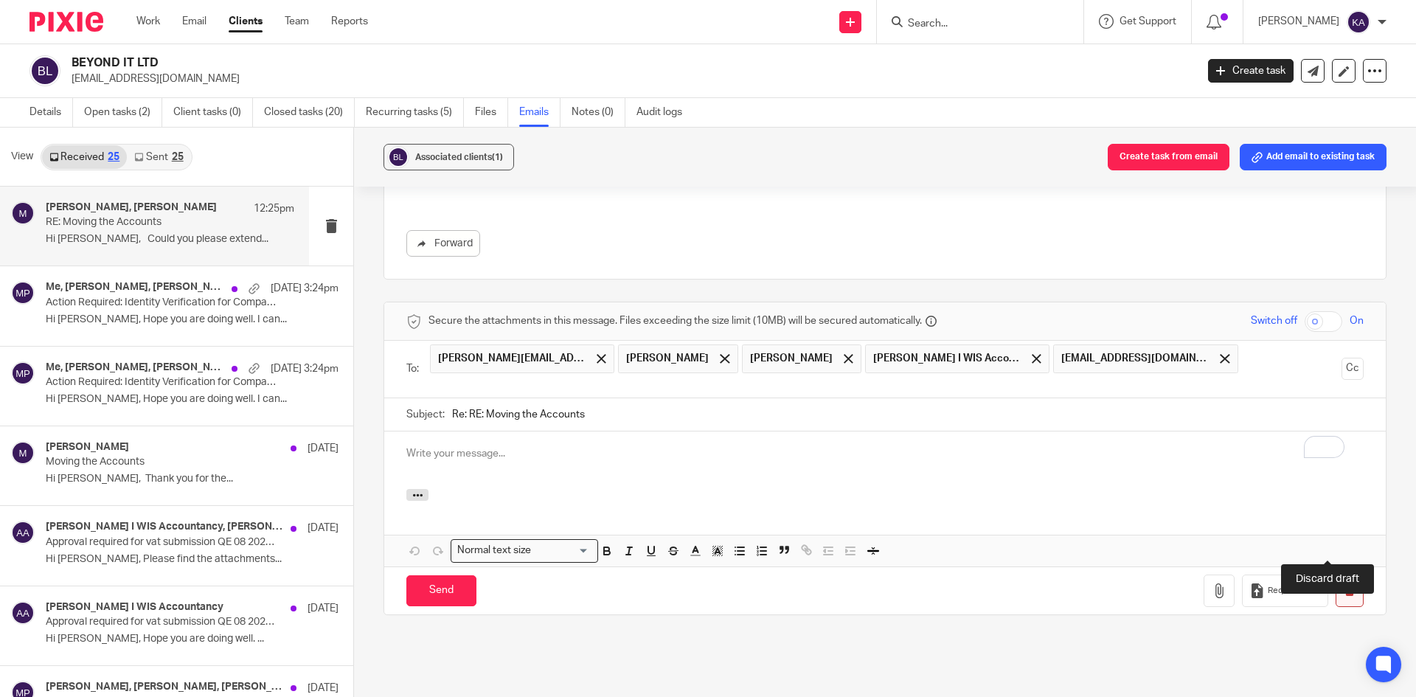
click at [1336, 575] on button "button" at bounding box center [1350, 591] width 28 height 33
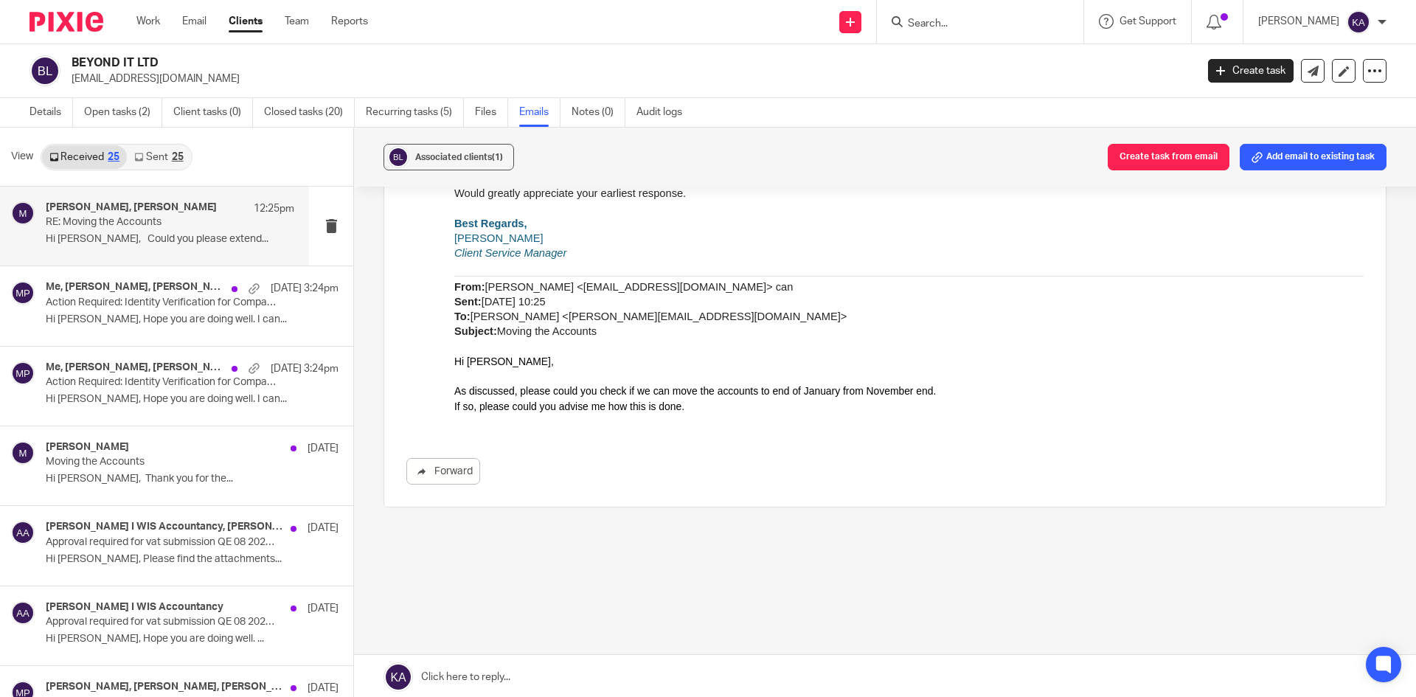
scroll to position [3227, 0]
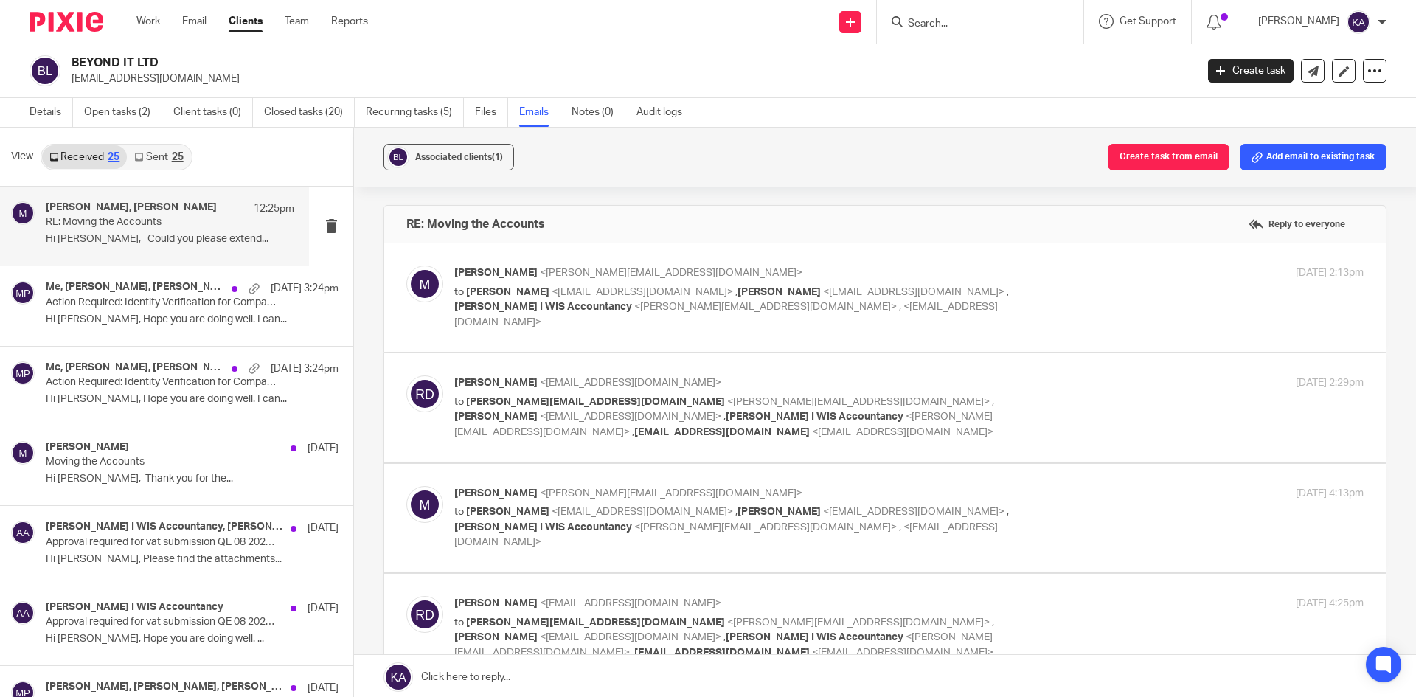
scroll to position [3227, 0]
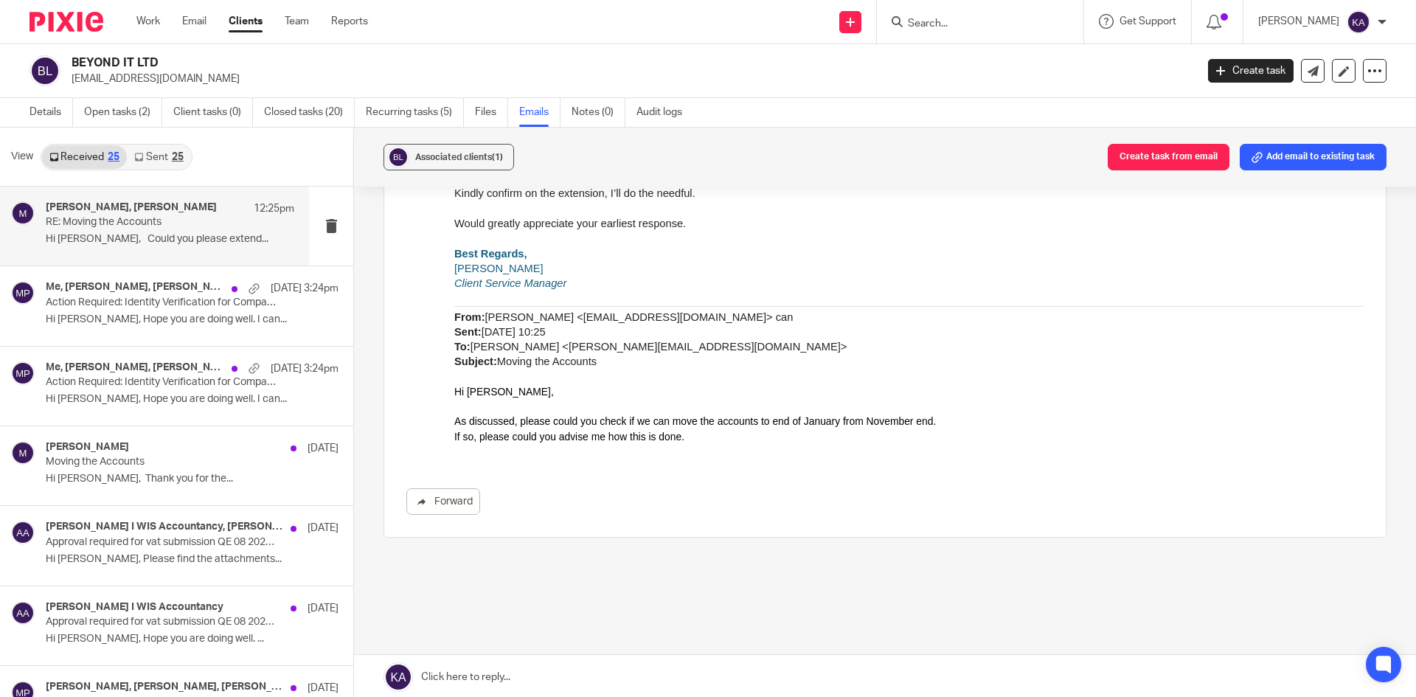
click at [907, 19] on input "Search" at bounding box center [973, 24] width 133 height 13
paste input "Neville.Bharucha@eclerx.com"
type input "Neville.Bharucha"
